Goal: Contribute content

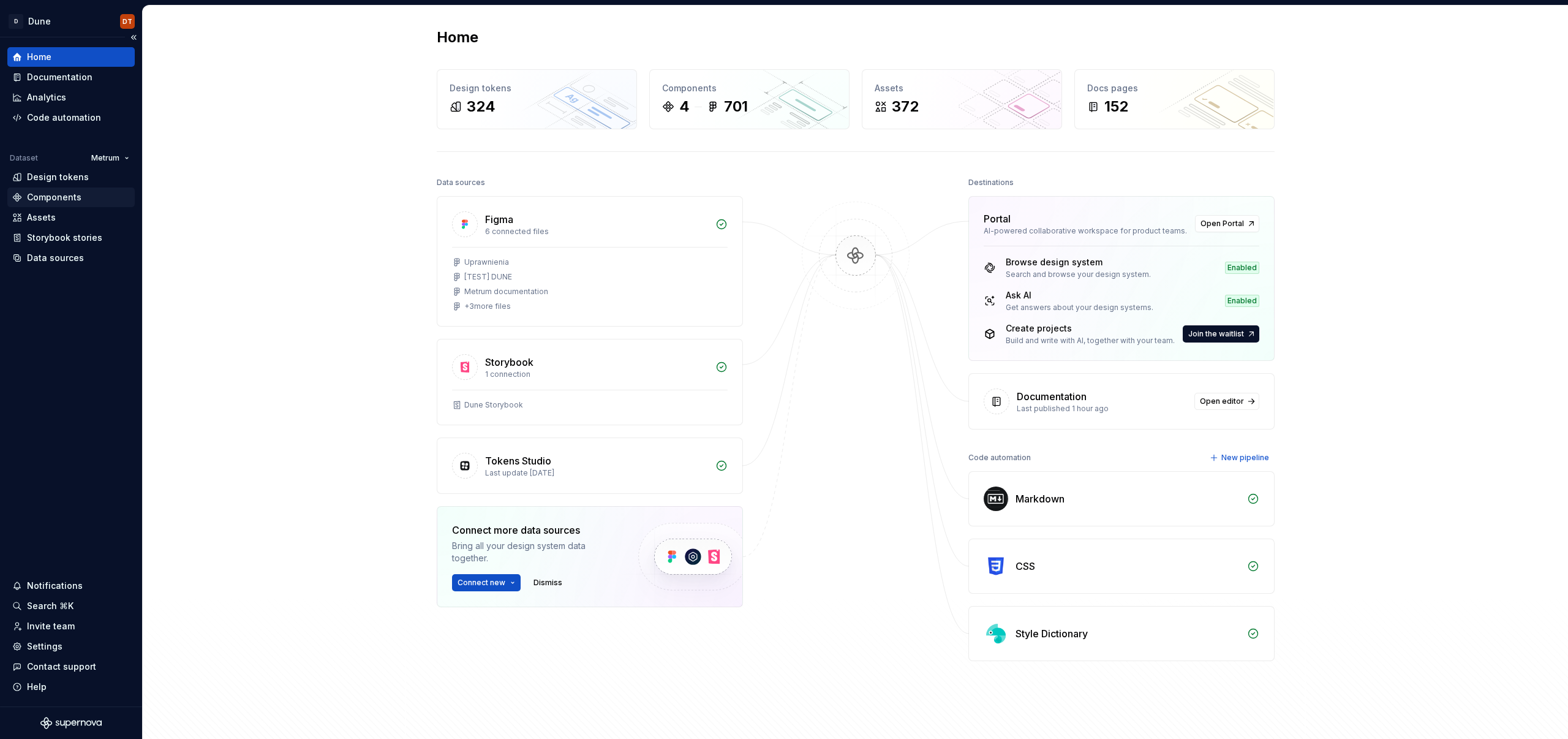
click at [54, 196] on div "Components" at bounding box center [54, 196] width 55 height 12
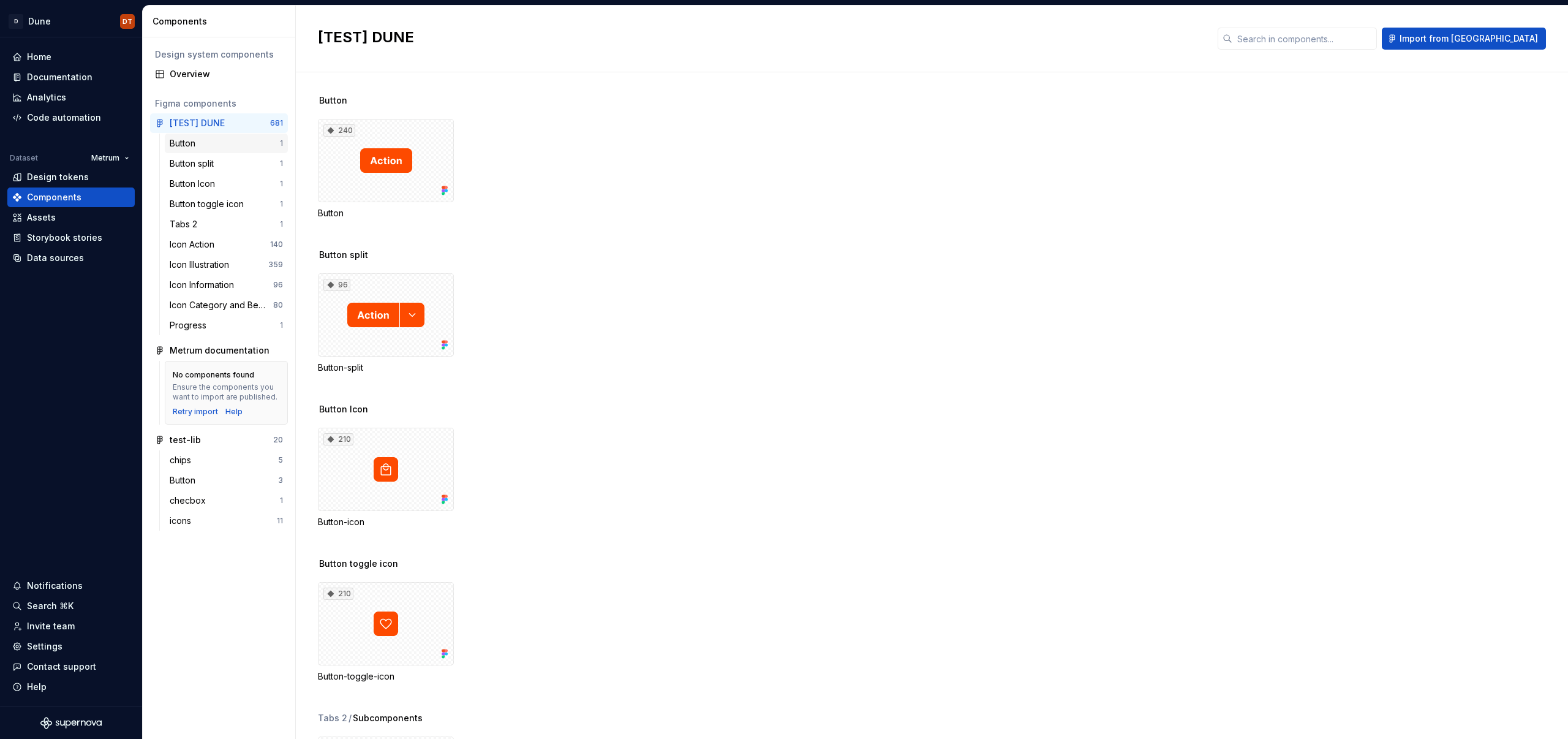
click at [189, 142] on div "Button" at bounding box center [184, 143] width 31 height 12
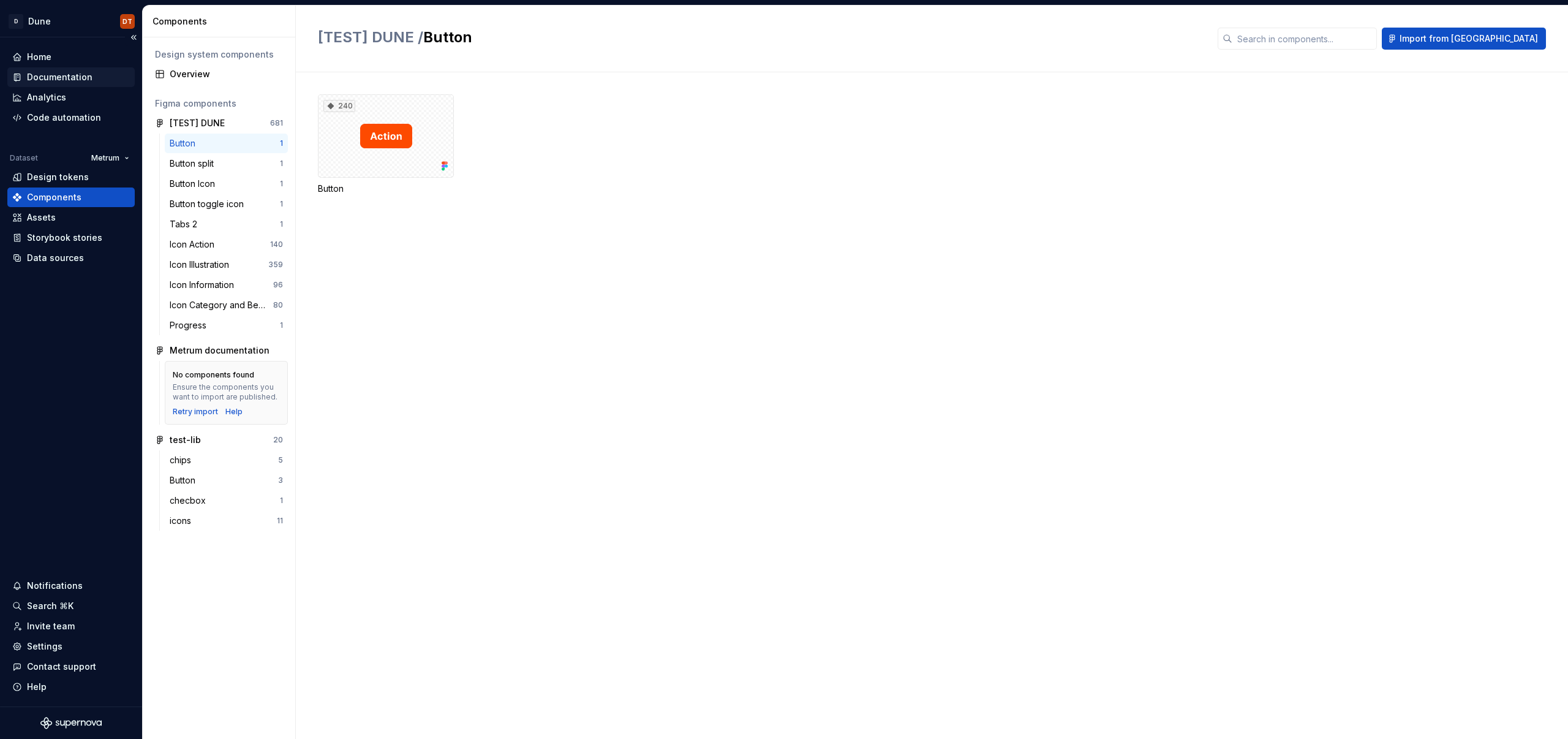
click at [74, 79] on div "Documentation" at bounding box center [59, 77] width 66 height 12
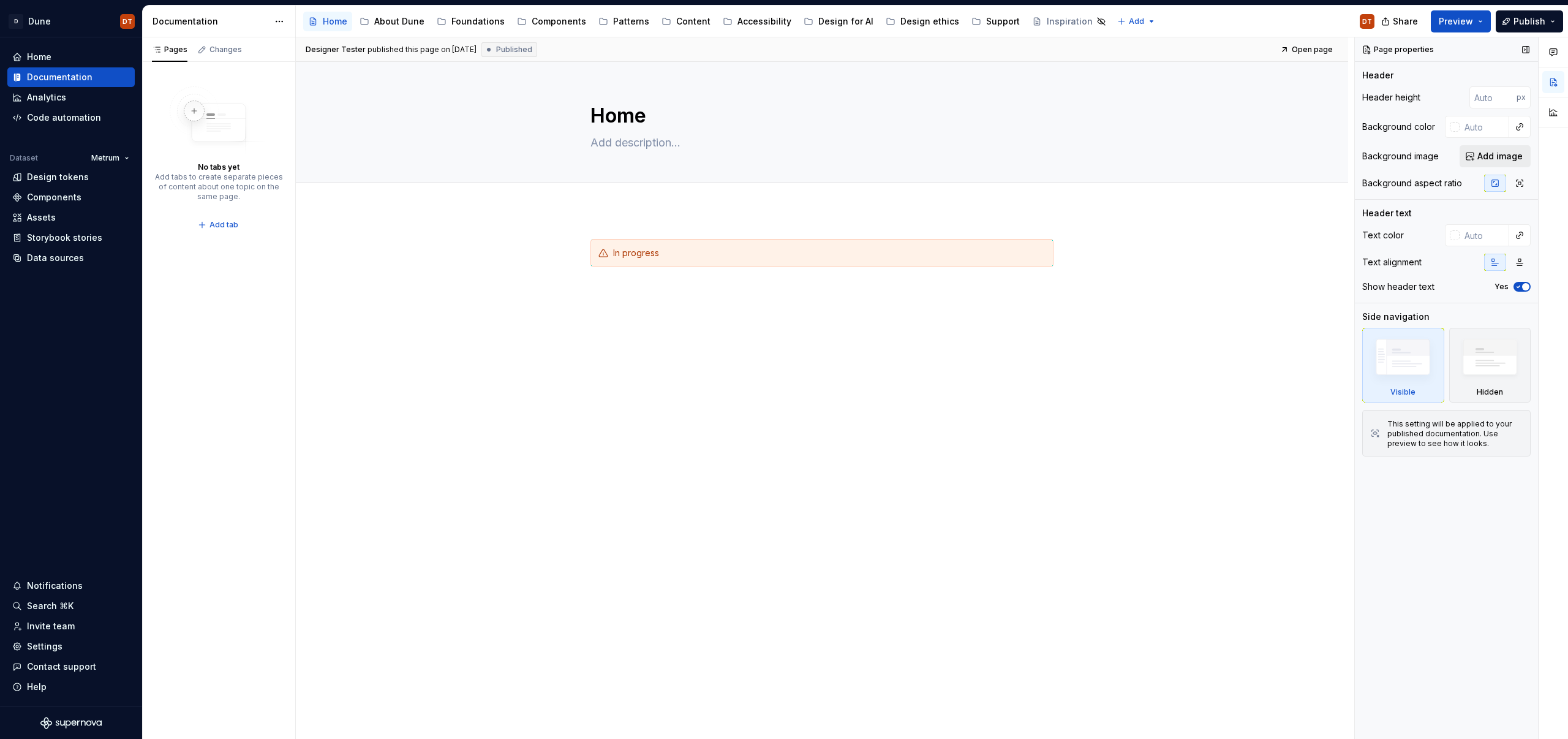
click at [1489, 157] on span "Add image" at bounding box center [1499, 156] width 45 height 12
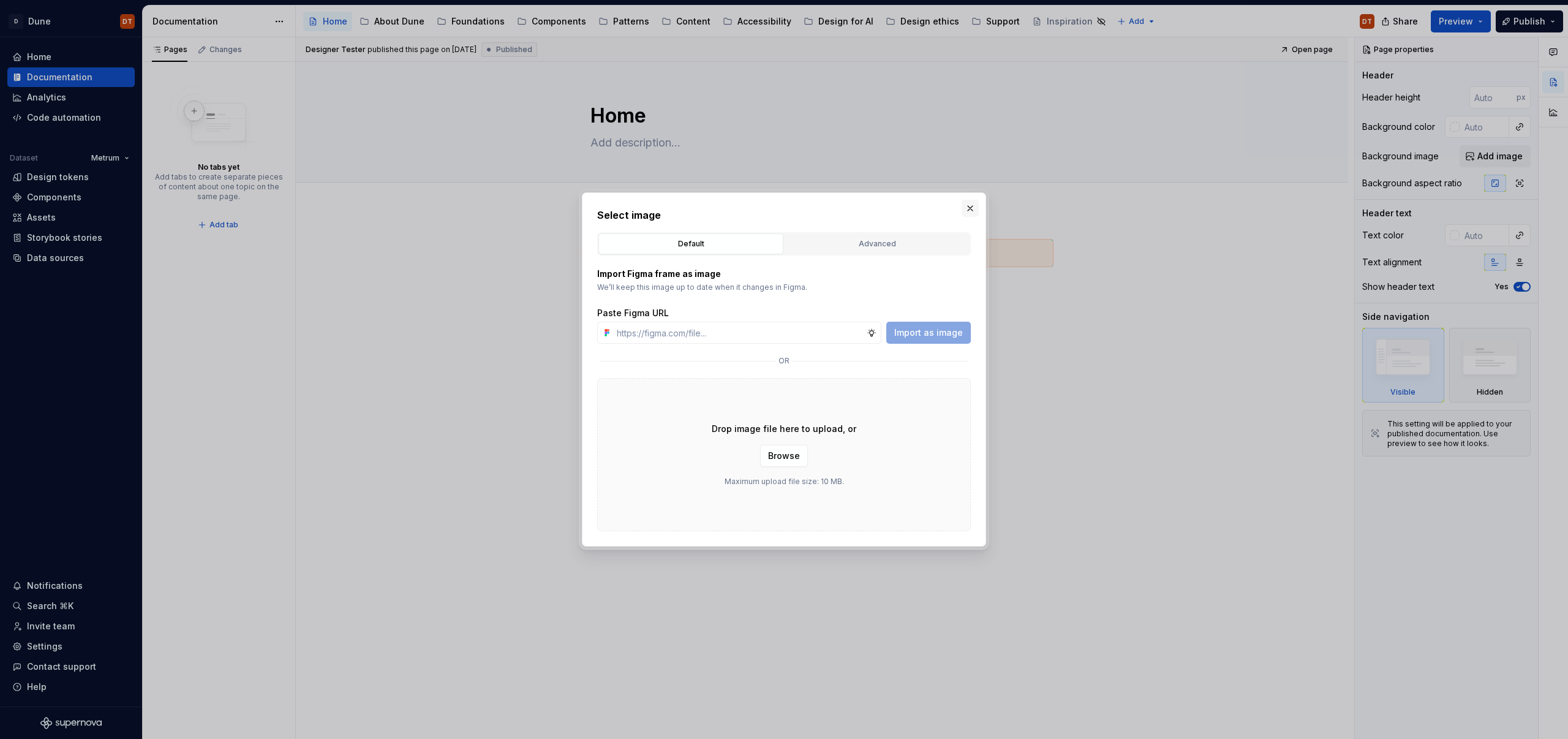
click at [972, 209] on button "button" at bounding box center [970, 208] width 18 height 18
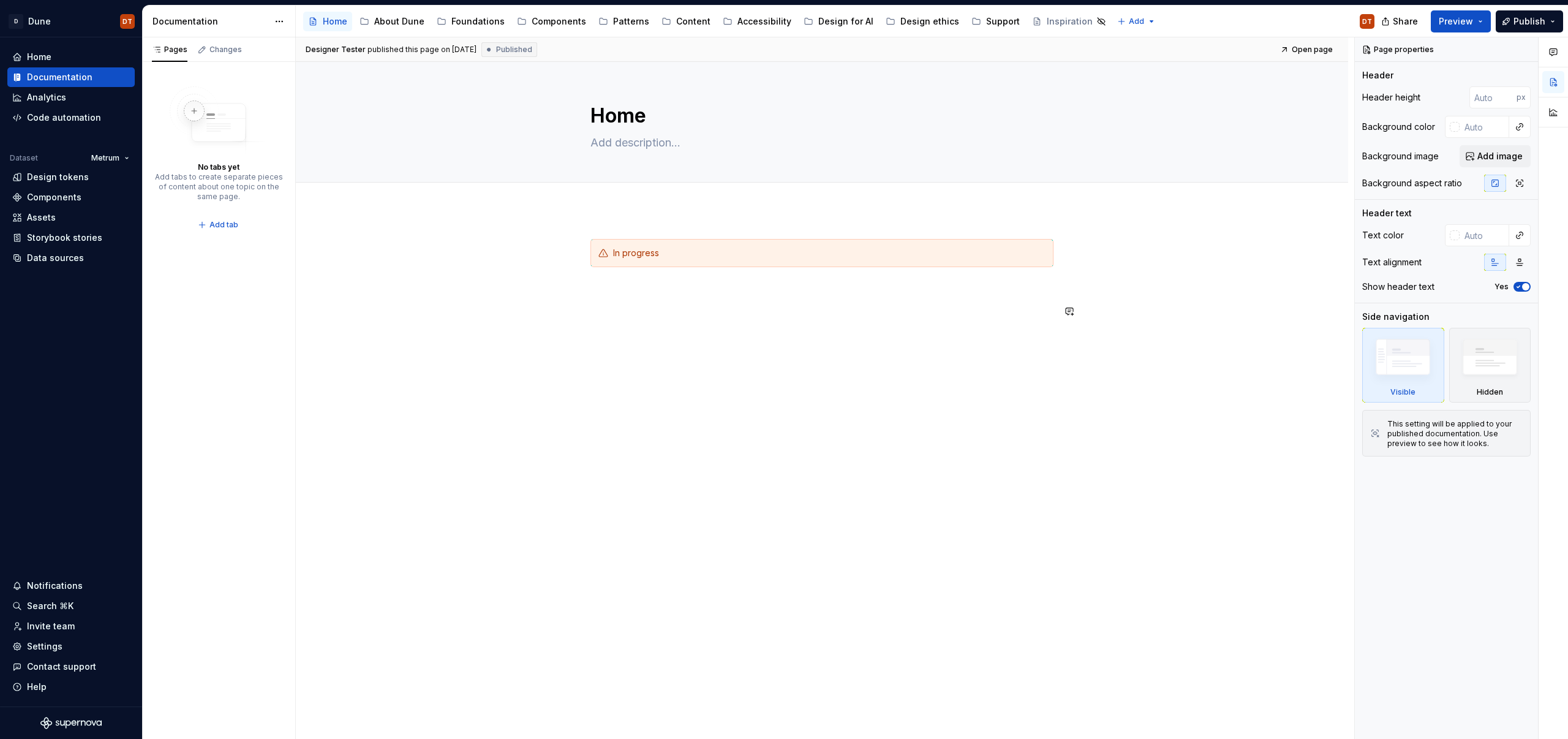
click at [1131, 323] on div "In progress" at bounding box center [822, 382] width 1052 height 345
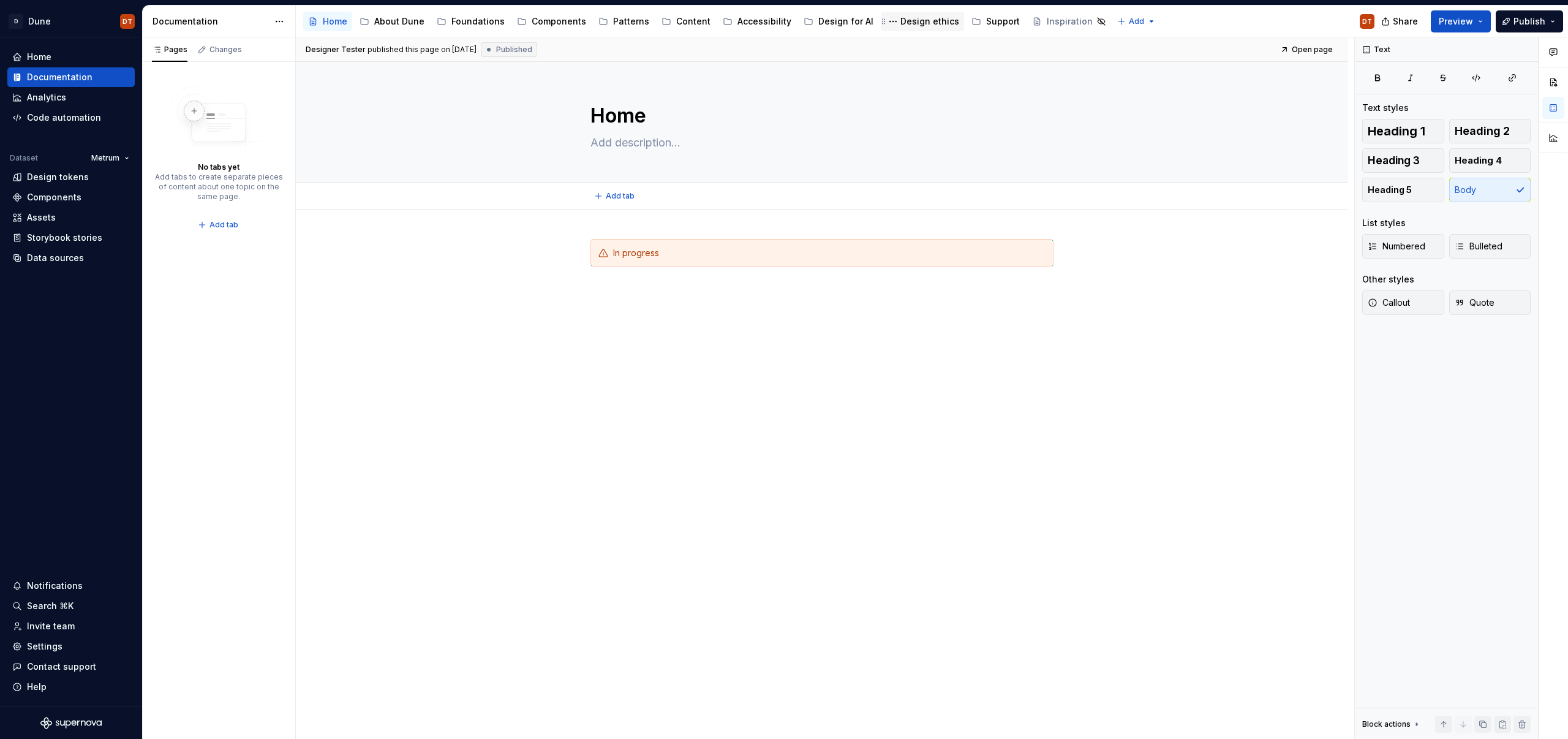
type textarea "*"
